Goal: Task Accomplishment & Management: Manage account settings

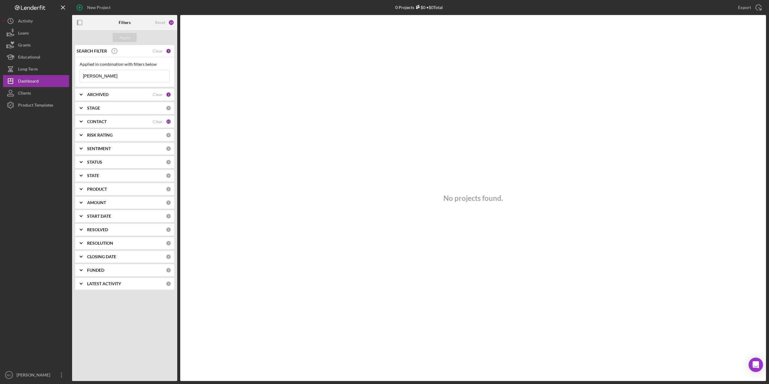
drag, startPoint x: 0, startPoint y: 0, endPoint x: 99, endPoint y: 75, distance: 124.6
click at [99, 75] on input "[PERSON_NAME]" at bounding box center [125, 76] width 90 height 12
type input "a"
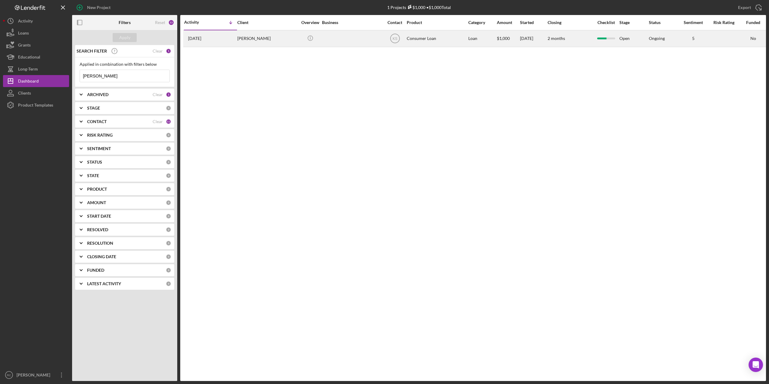
type input "[PERSON_NAME]"
click at [262, 40] on div "[PERSON_NAME]" at bounding box center [267, 39] width 60 height 16
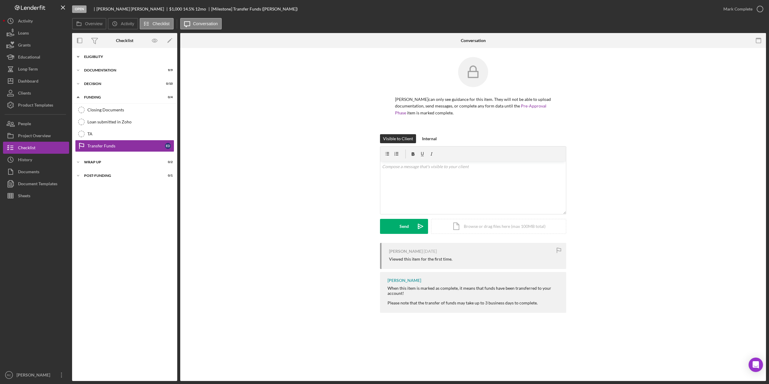
click at [94, 55] on div "Eligiblity" at bounding box center [127, 57] width 86 height 4
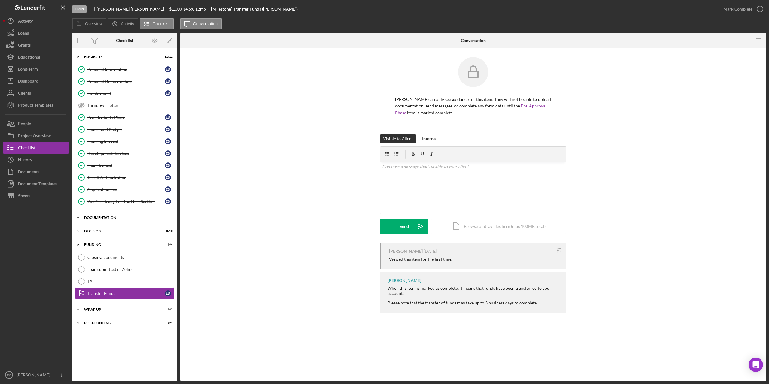
click at [99, 219] on div "Documentation" at bounding box center [127, 218] width 86 height 4
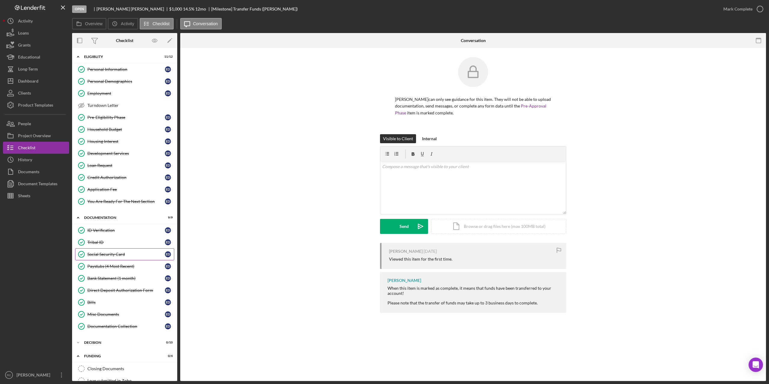
click at [100, 256] on div "Social Security Card" at bounding box center [126, 254] width 78 height 5
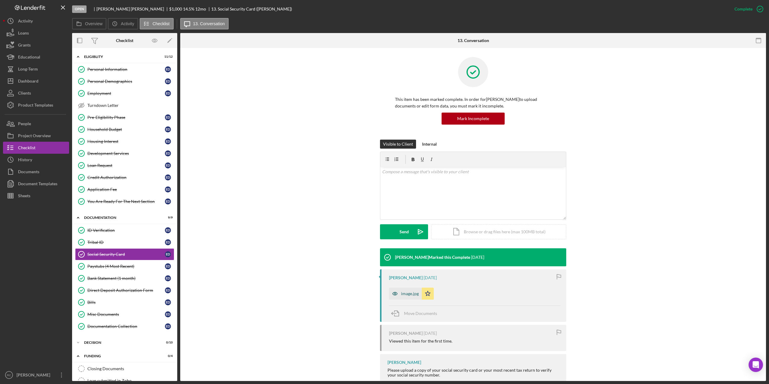
click at [405, 292] on div "image.jpg" at bounding box center [410, 294] width 18 height 5
